Goal: Obtain resource: Download file/media

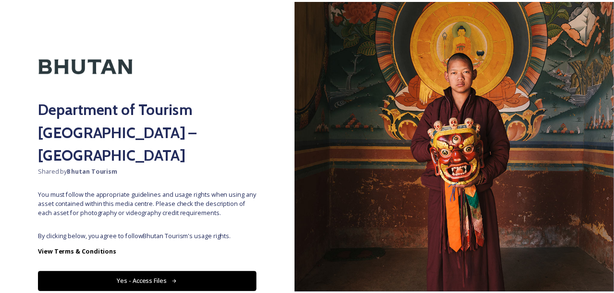
scroll to position [22, 0]
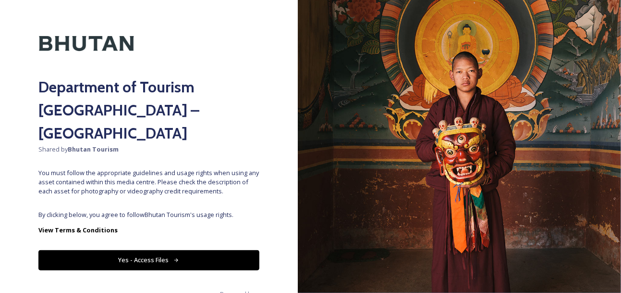
click at [142, 250] on button "Yes - Access Files" at bounding box center [148, 260] width 221 height 20
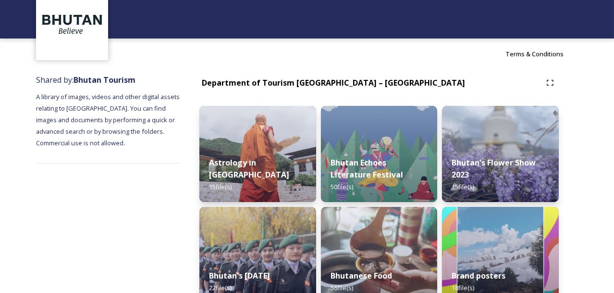
scroll to position [144, 0]
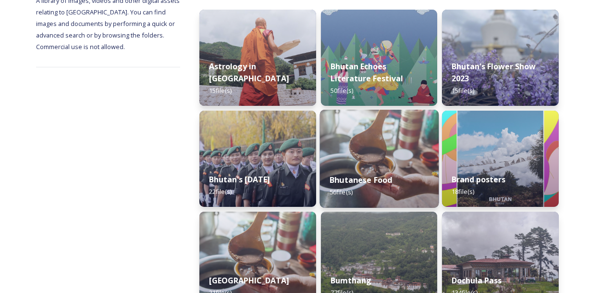
click at [365, 157] on img at bounding box center [379, 159] width 119 height 98
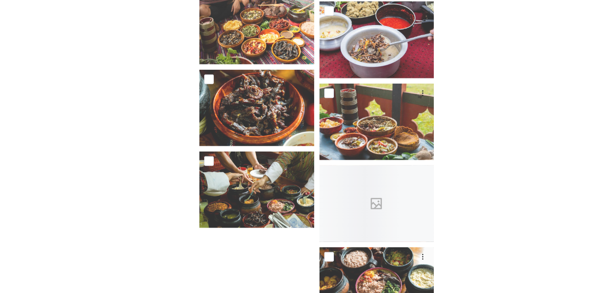
scroll to position [2034, 0]
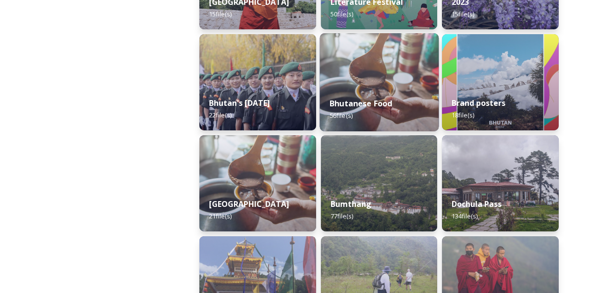
scroll to position [240, 0]
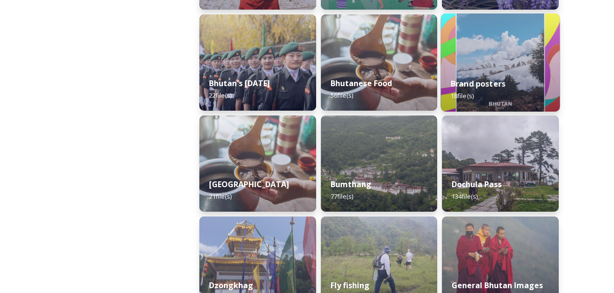
click at [482, 77] on div "Brand posters 18 file(s)" at bounding box center [500, 90] width 119 height 44
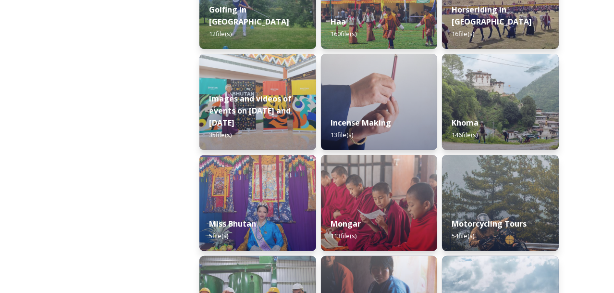
scroll to position [721, 0]
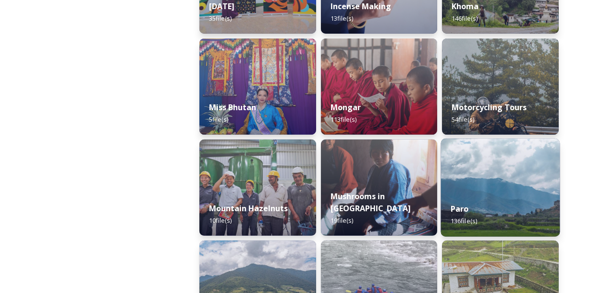
click at [484, 191] on img at bounding box center [500, 187] width 119 height 98
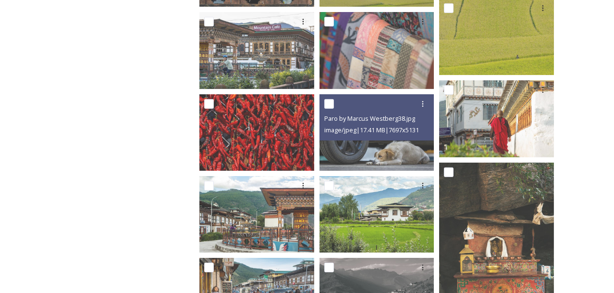
scroll to position [529, 0]
